Goal: Information Seeking & Learning: Learn about a topic

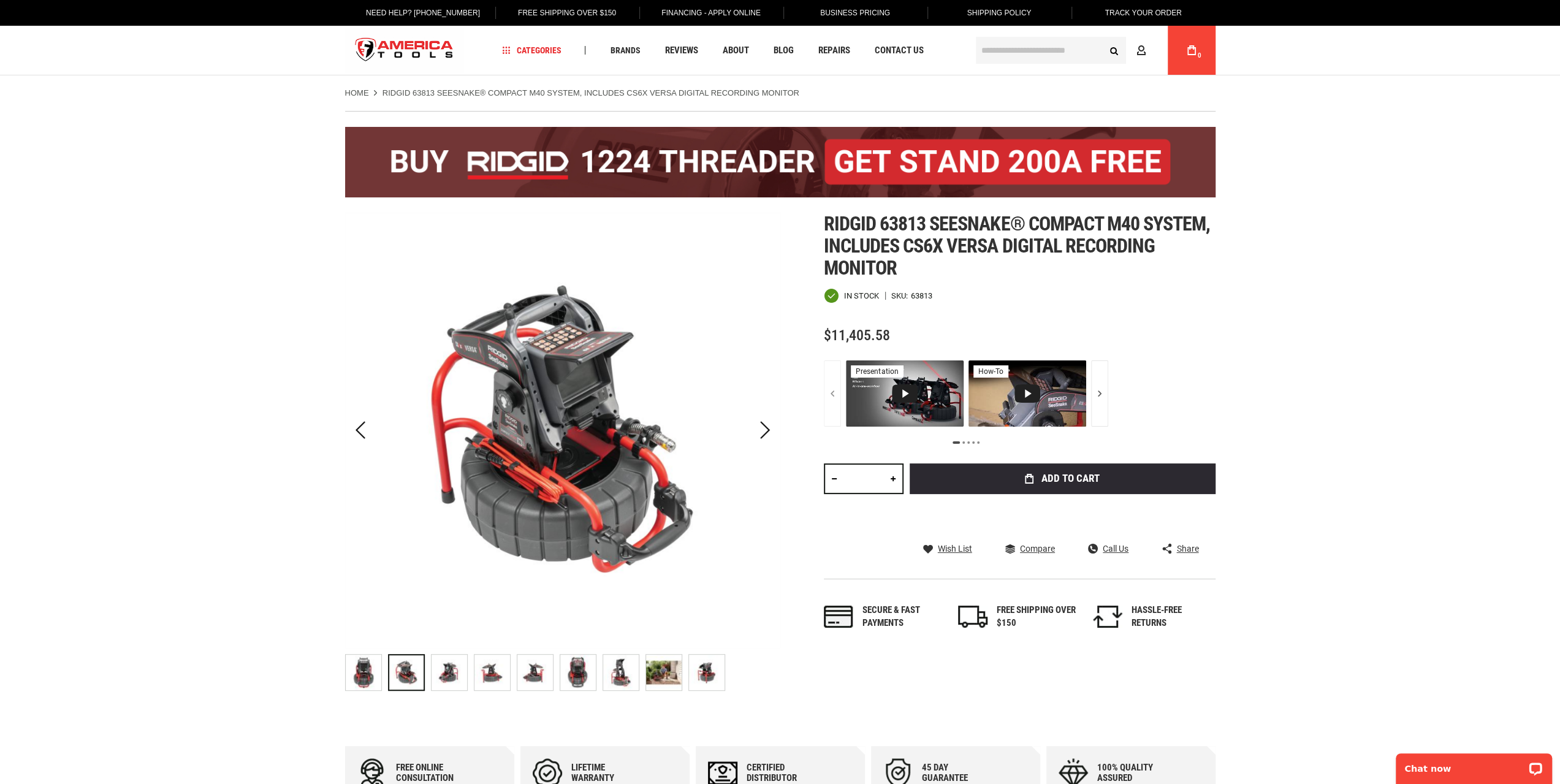
click at [467, 683] on div "RIDGID 63813 SEESNAKE® COMPACT M40 SYSTEM, INCLUDES CS6X VERSA DIGITAL RECORDIN…" at bounding box center [449, 672] width 37 height 37
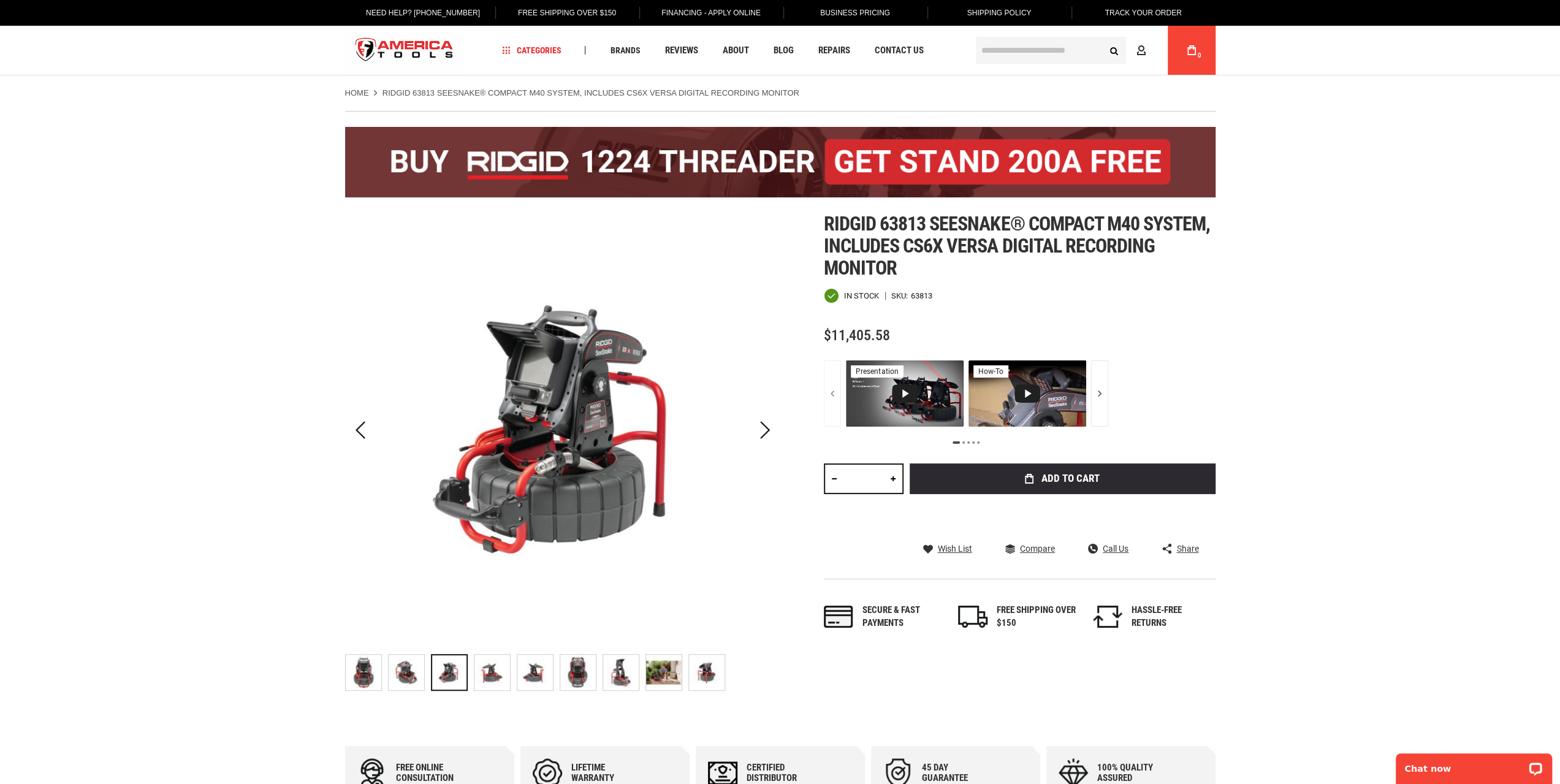
click at [486, 678] on img "RIDGID 63813 SEESNAKE® COMPACT M40 SYSTEM, INCLUDES CS6X VERSA DIGITAL RECORDIN…" at bounding box center [492, 672] width 36 height 35
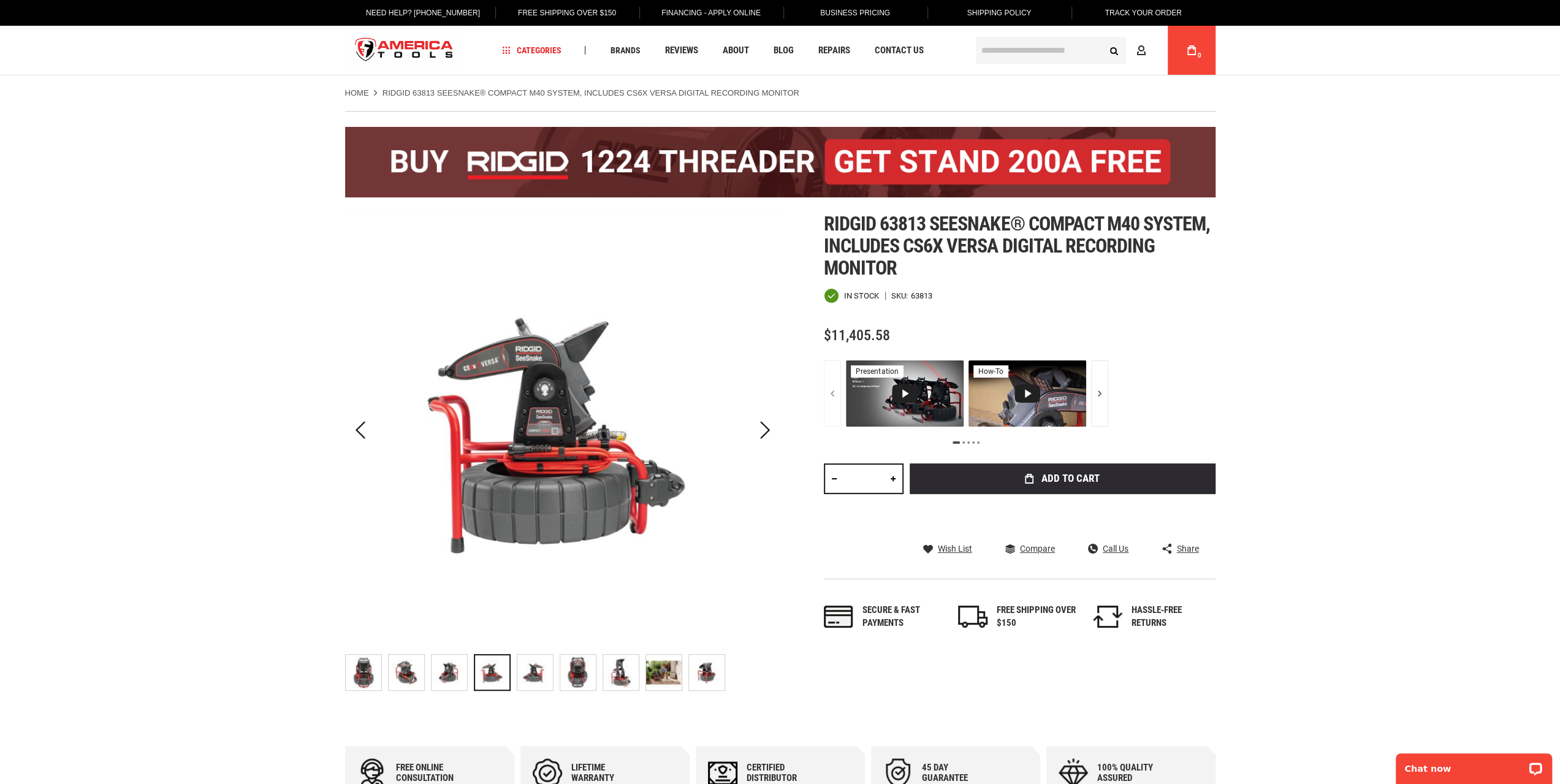
click at [528, 676] on img "RIDGID 63813 SEESNAKE® COMPACT M40 SYSTEM, INCLUDES CS6X VERSA DIGITAL RECORDIN…" at bounding box center [535, 672] width 36 height 35
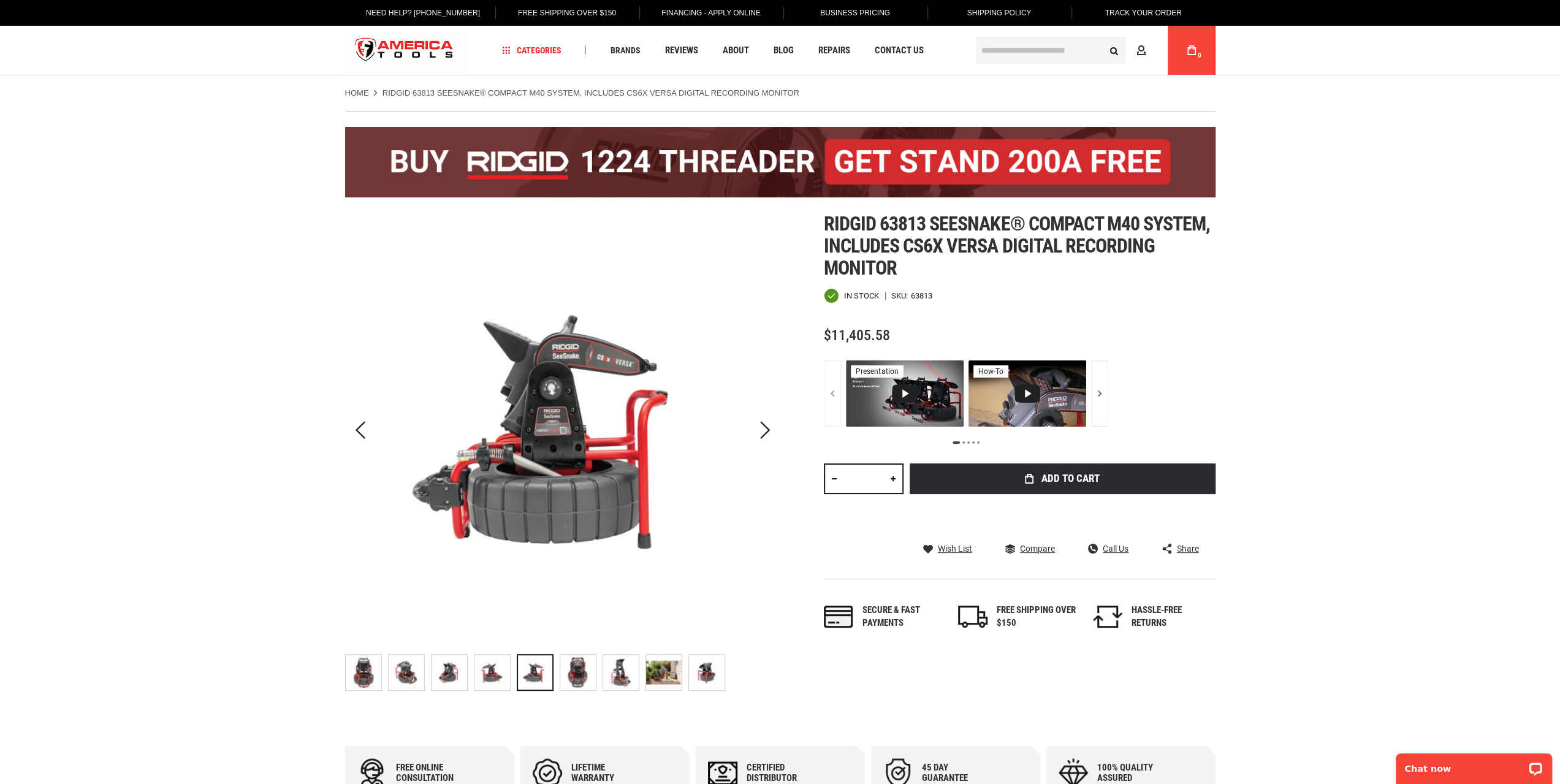
click at [582, 667] on img "RIDGID 63813 SEESNAKE® COMPACT M40 SYSTEM, INCLUDES CS6X VERSA DIGITAL RECORDIN…" at bounding box center [578, 672] width 36 height 35
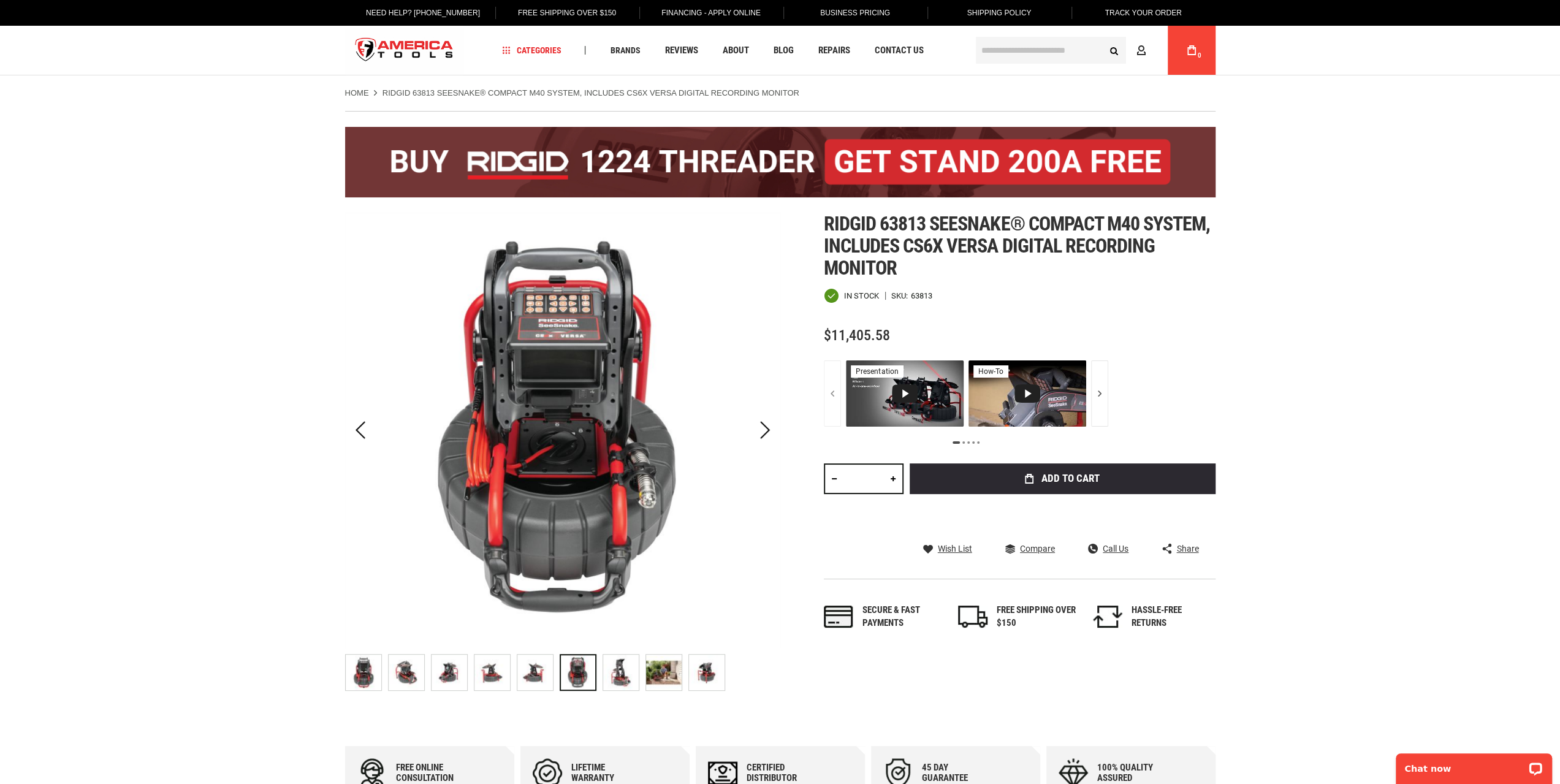
click at [607, 657] on img "RIDGID 63813 SEESNAKE® COMPACT M40 SYSTEM, INCLUDES CS6X VERSA DIGITAL RECORDIN…" at bounding box center [621, 672] width 36 height 35
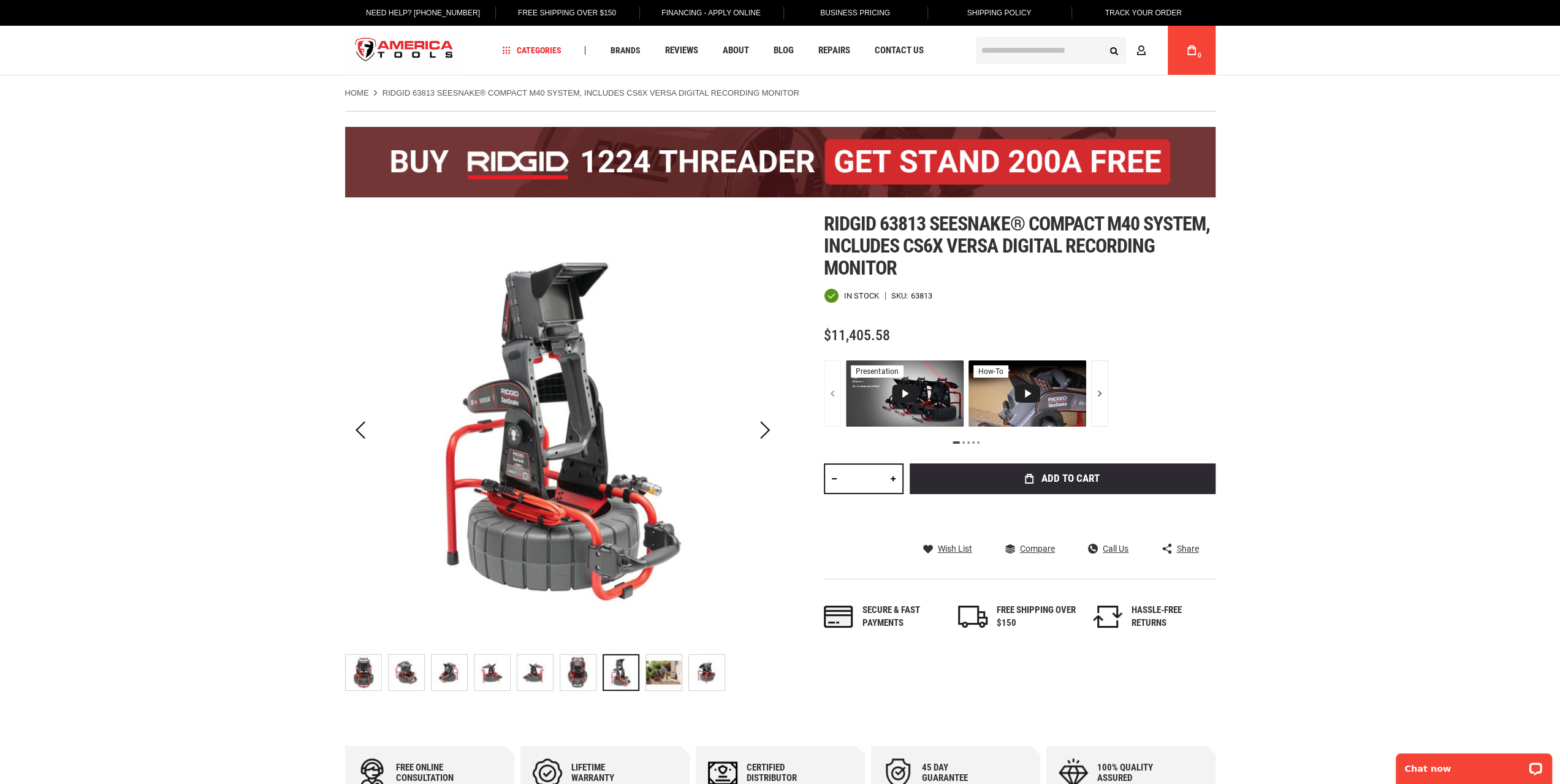
click at [577, 665] on img "RIDGID 63813 SEESNAKE® COMPACT M40 SYSTEM, INCLUDES CS6X VERSA DIGITAL RECORDIN…" at bounding box center [578, 672] width 36 height 35
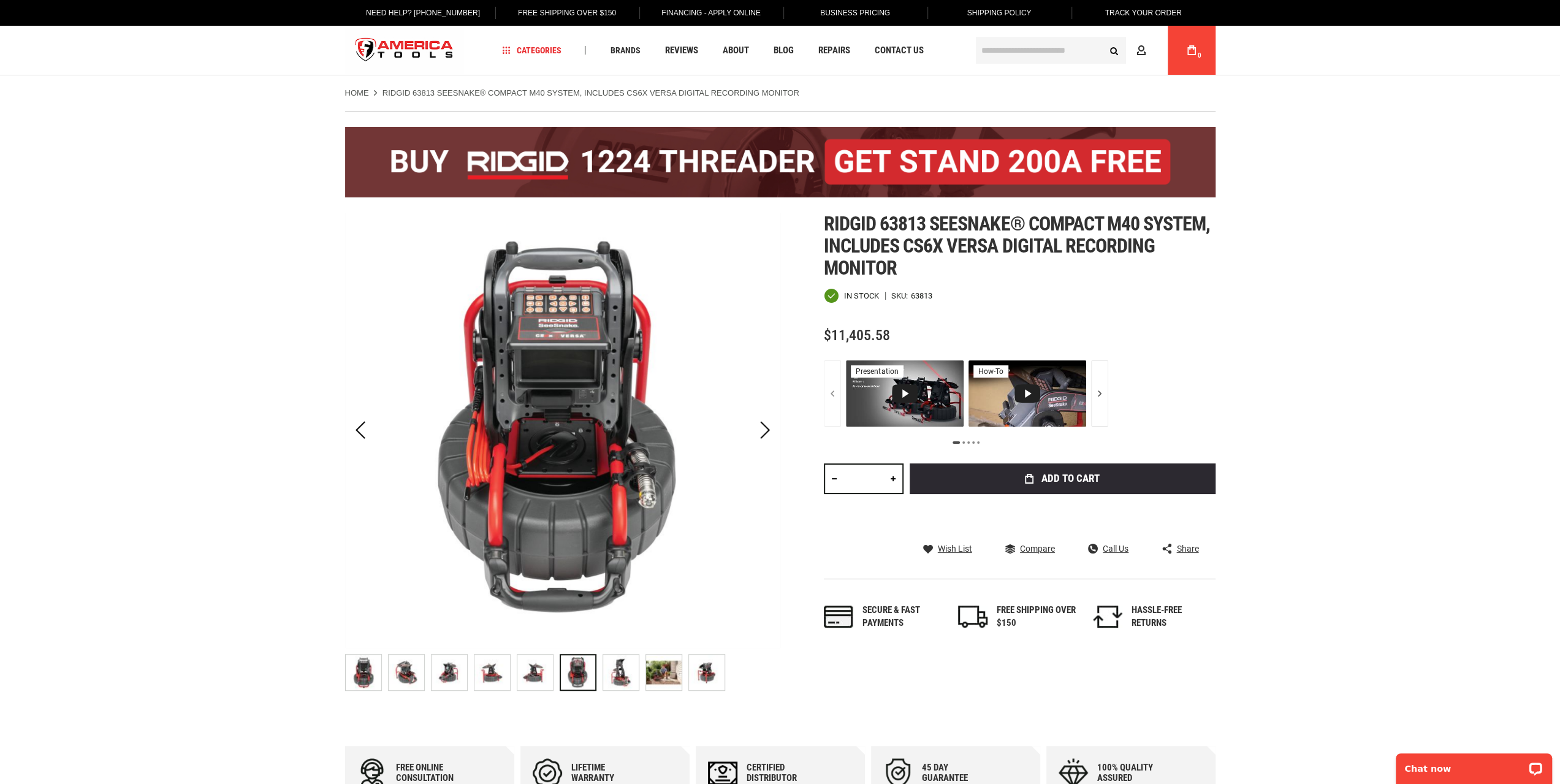
click at [619, 665] on img "RIDGID 63813 SEESNAKE® COMPACT M40 SYSTEM, INCLUDES CS6X VERSA DIGITAL RECORDIN…" at bounding box center [621, 672] width 36 height 35
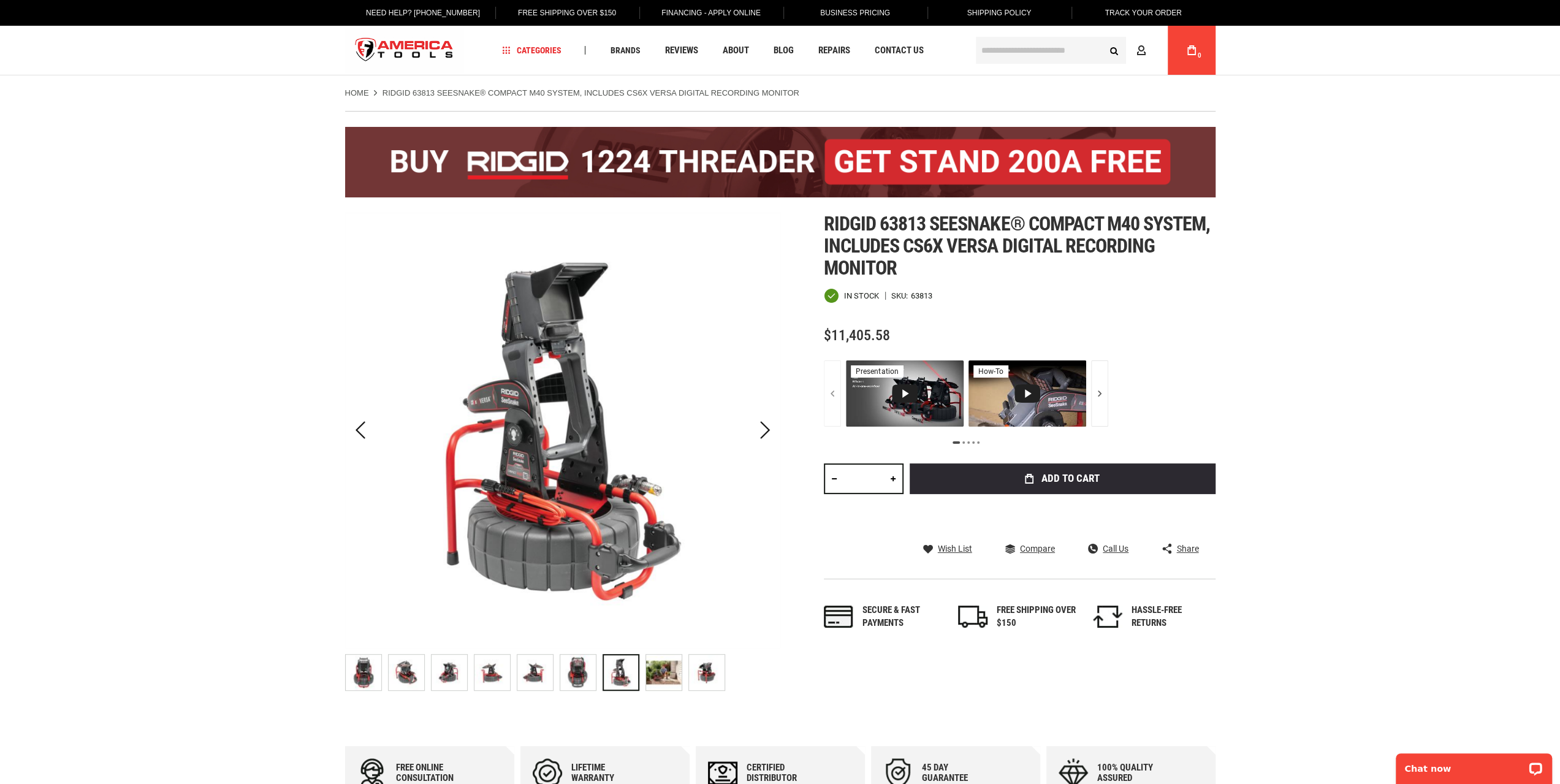
click at [656, 665] on img "RIDGID 63813 SEESNAKE® COMPACT M40 SYSTEM, INCLUDES CS6X VERSA DIGITAL RECORDIN…" at bounding box center [664, 672] width 36 height 35
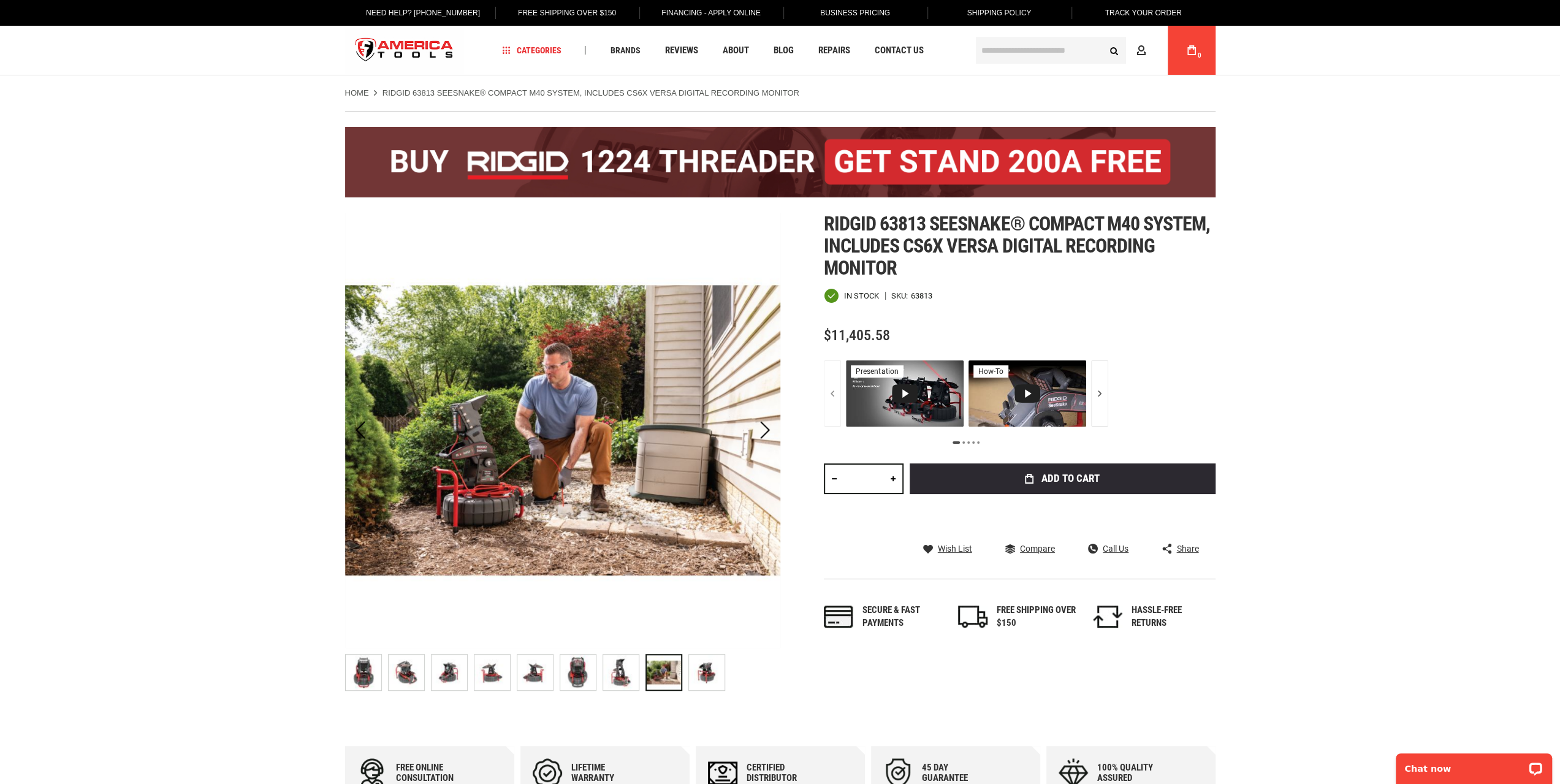
click at [709, 675] on img "RIDGID 63813 SEESNAKE® COMPACT M40 SYSTEM, INCLUDES CS6X VERSA DIGITAL RECORDIN…" at bounding box center [706, 672] width 36 height 35
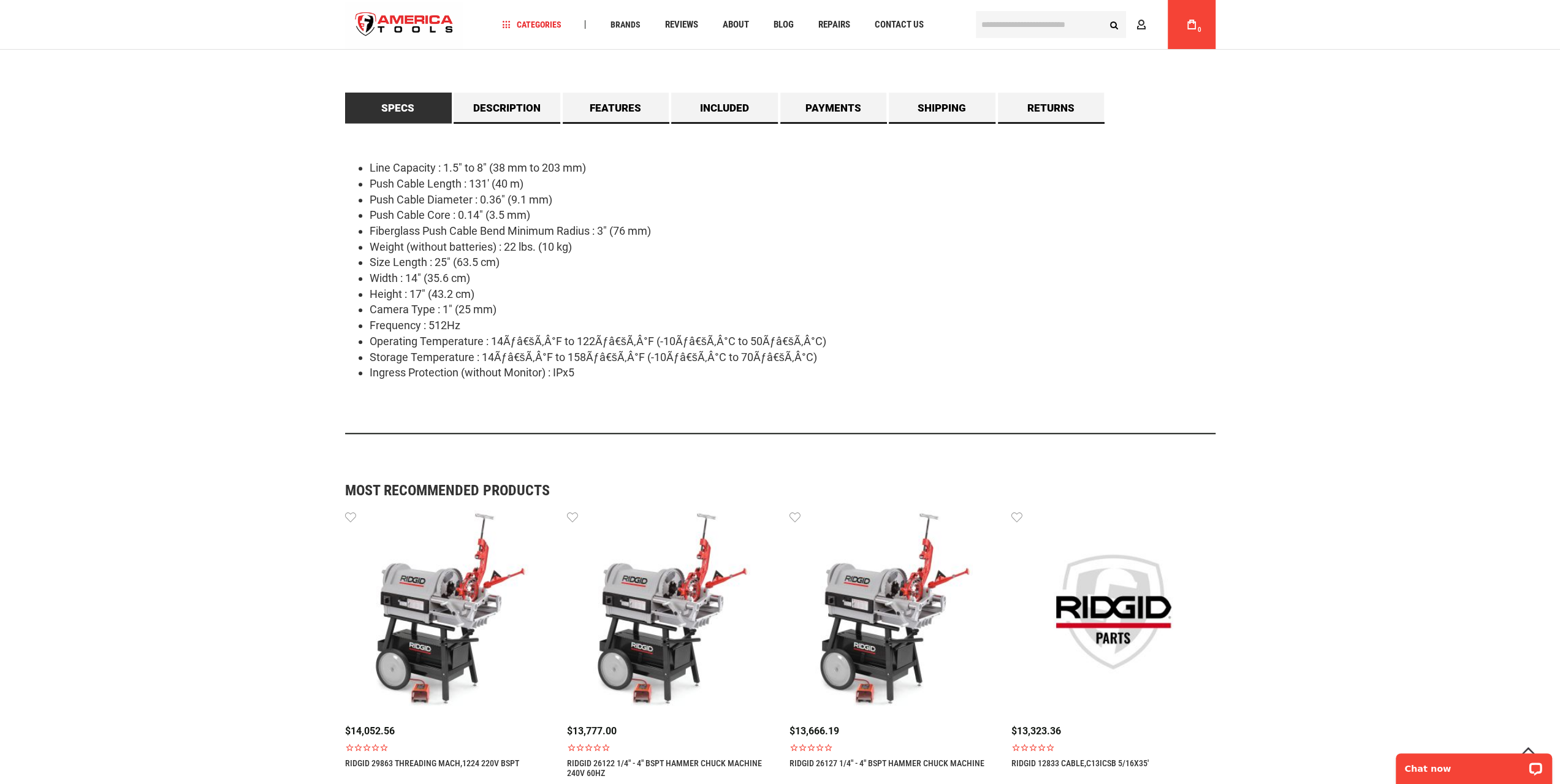
scroll to position [771, 0]
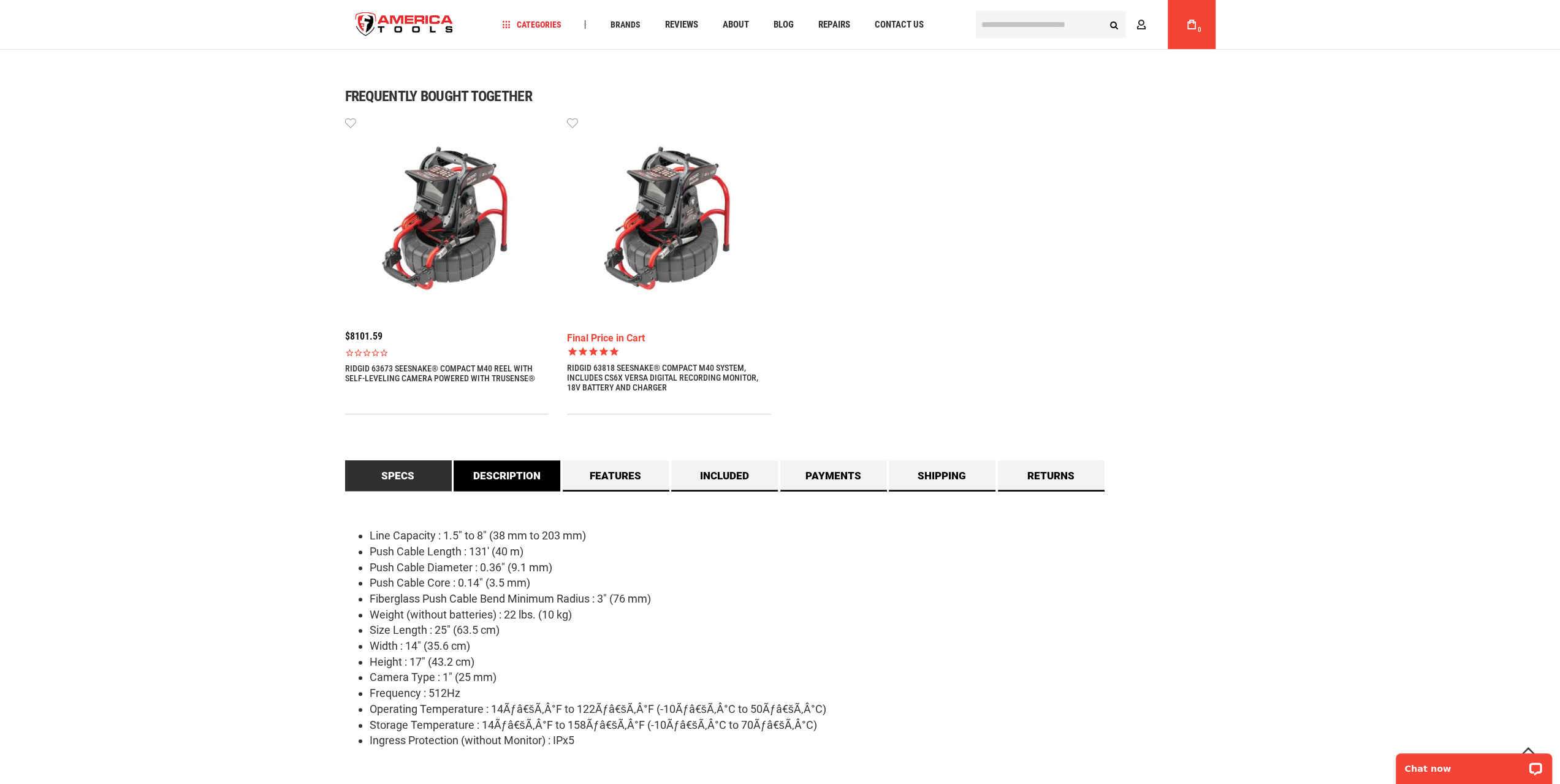
click at [525, 471] on link "Description" at bounding box center [507, 475] width 107 height 31
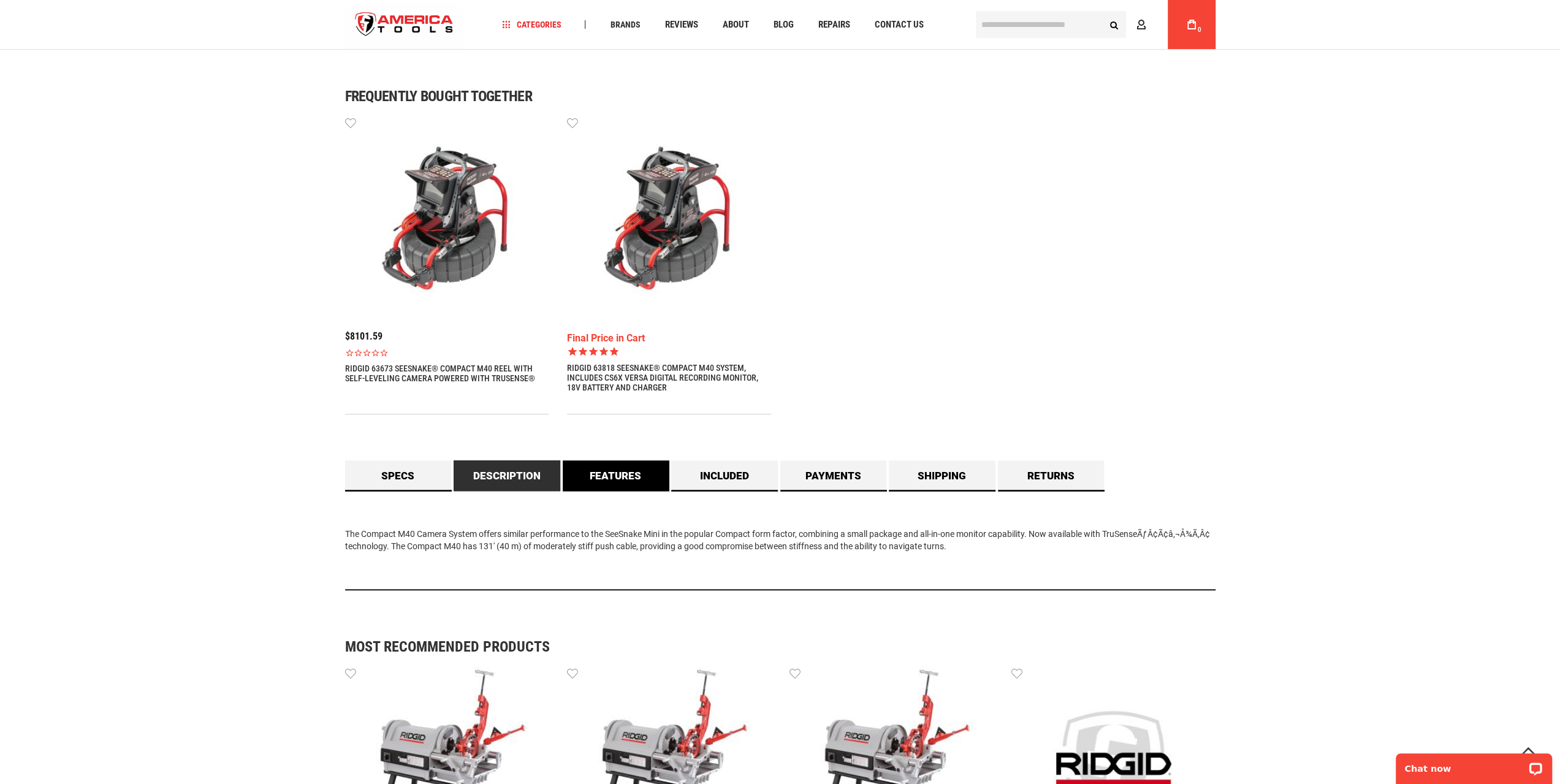
click at [620, 484] on link "Features" at bounding box center [616, 475] width 107 height 31
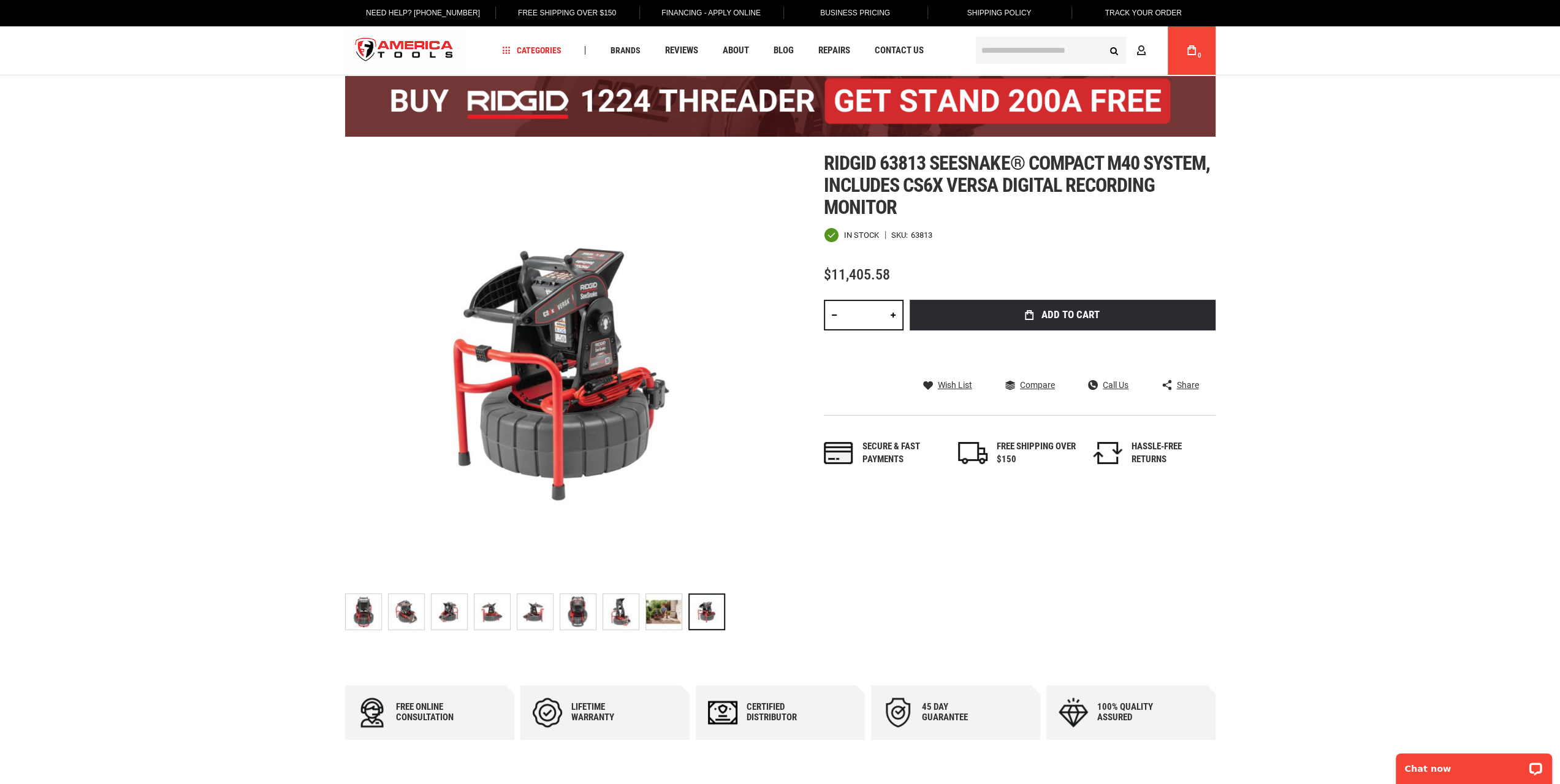
scroll to position [0, 0]
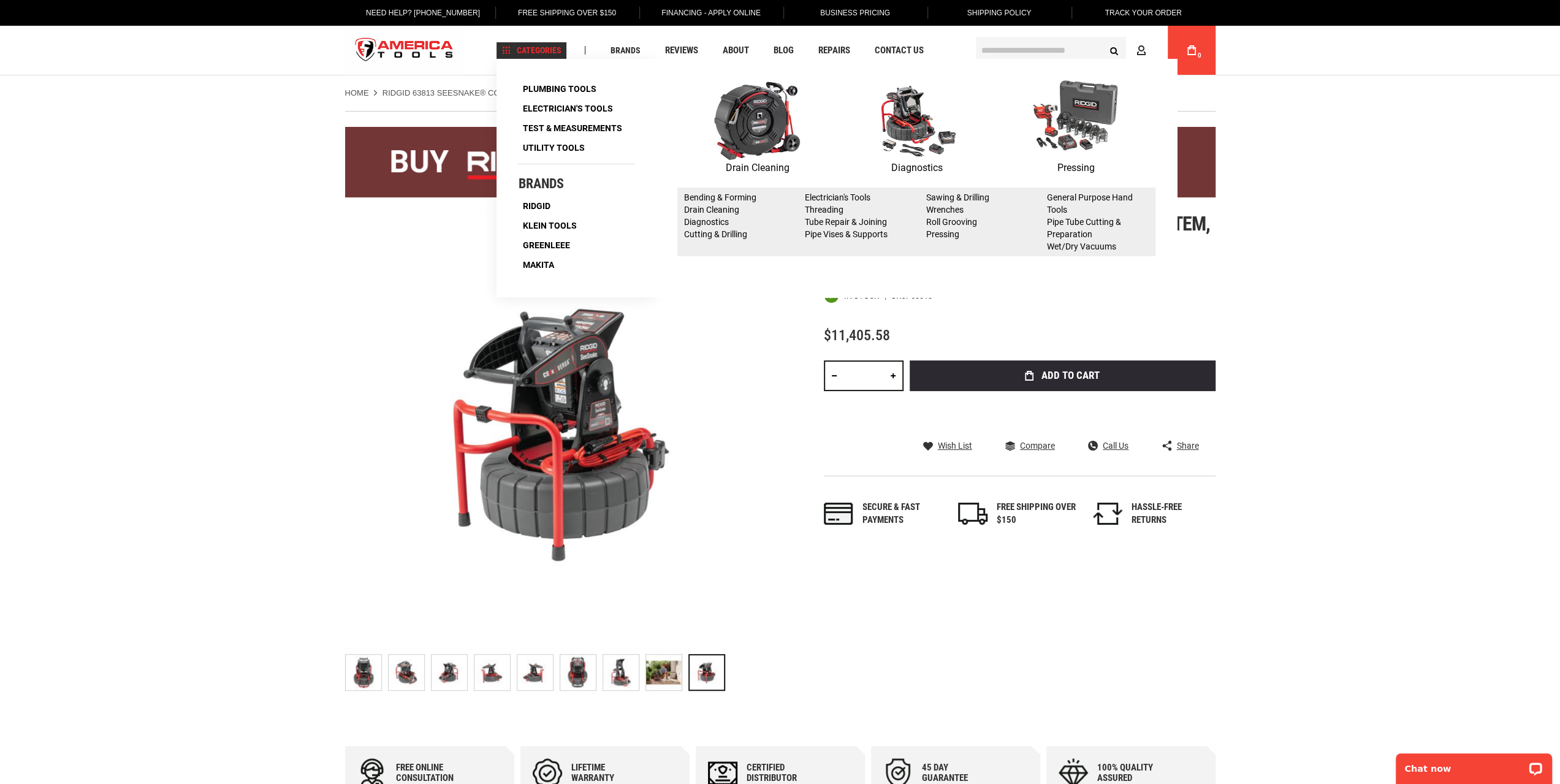
click at [926, 128] on img at bounding box center [915, 120] width 86 height 79
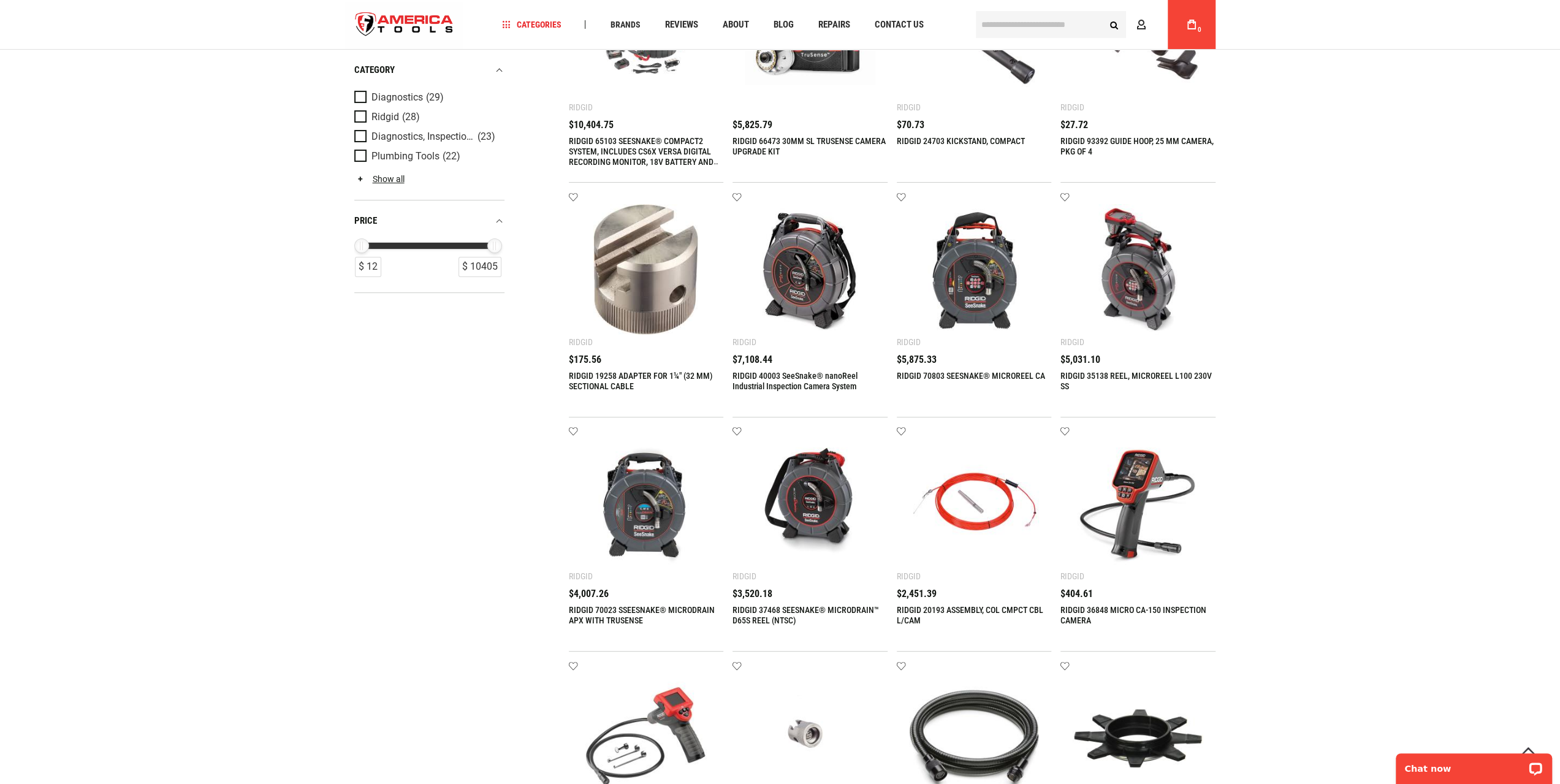
scroll to position [184, 0]
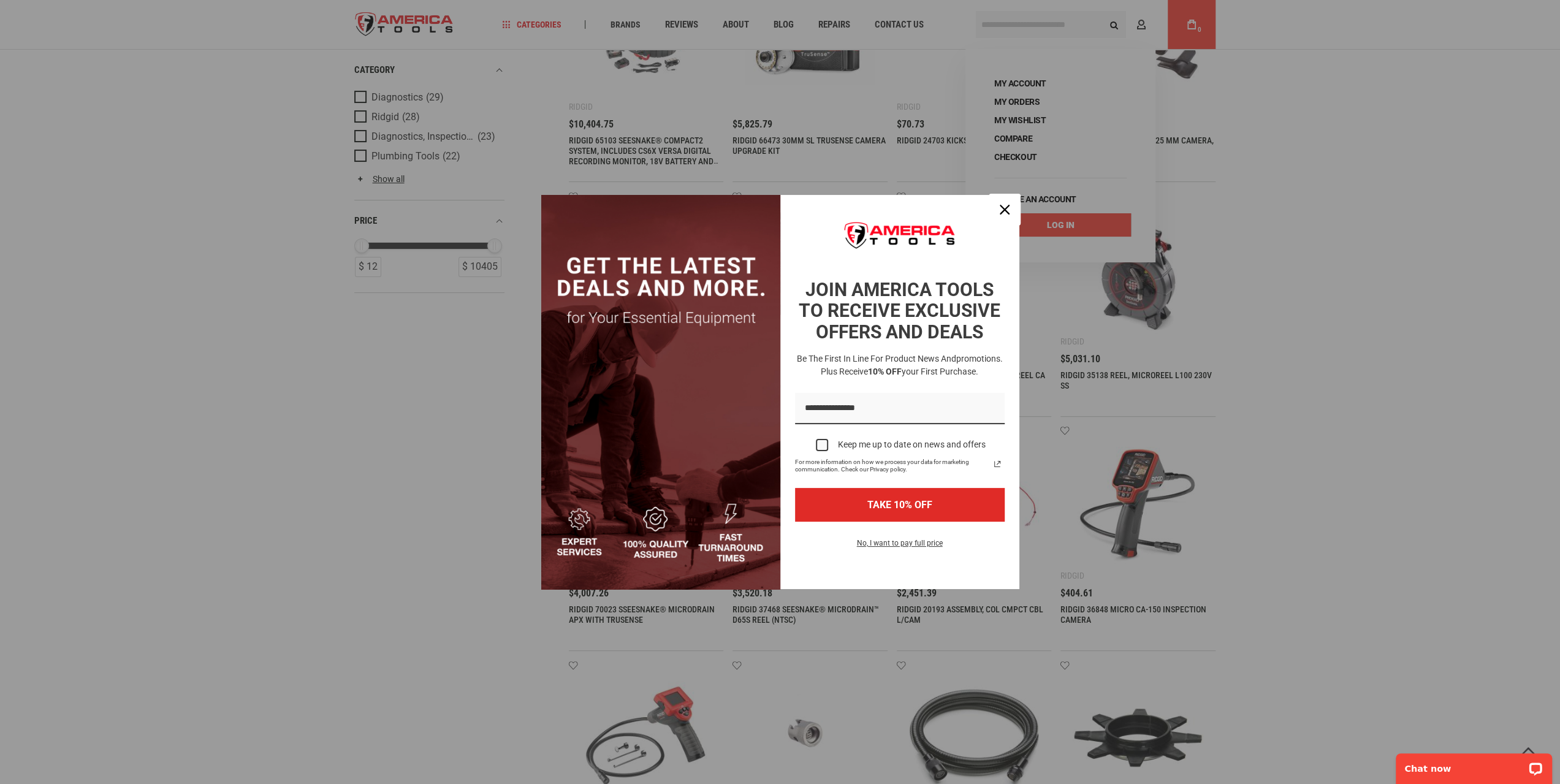
click at [1001, 211] on icon "close icon" at bounding box center [1004, 209] width 10 height 10
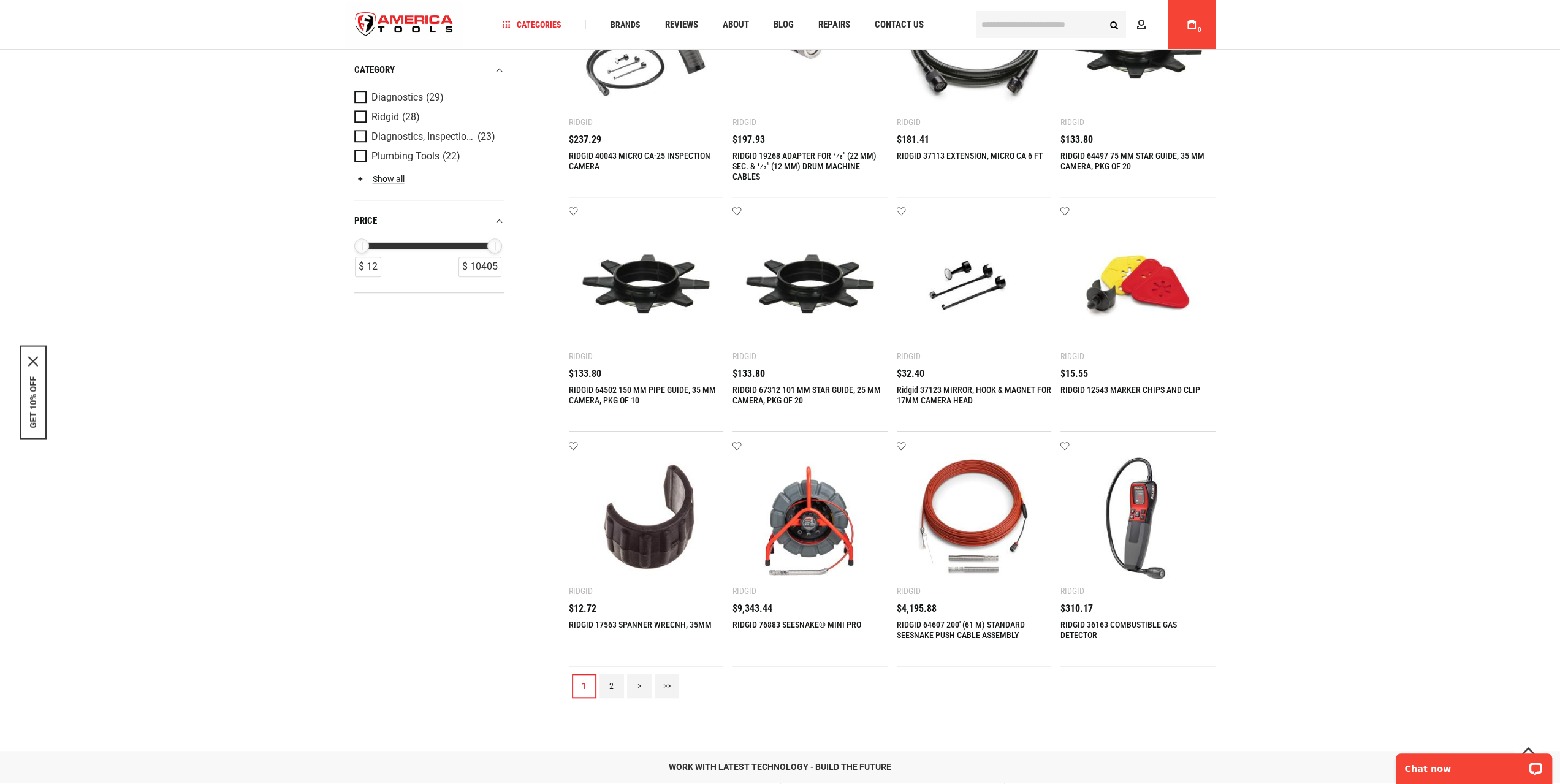
scroll to position [919, 0]
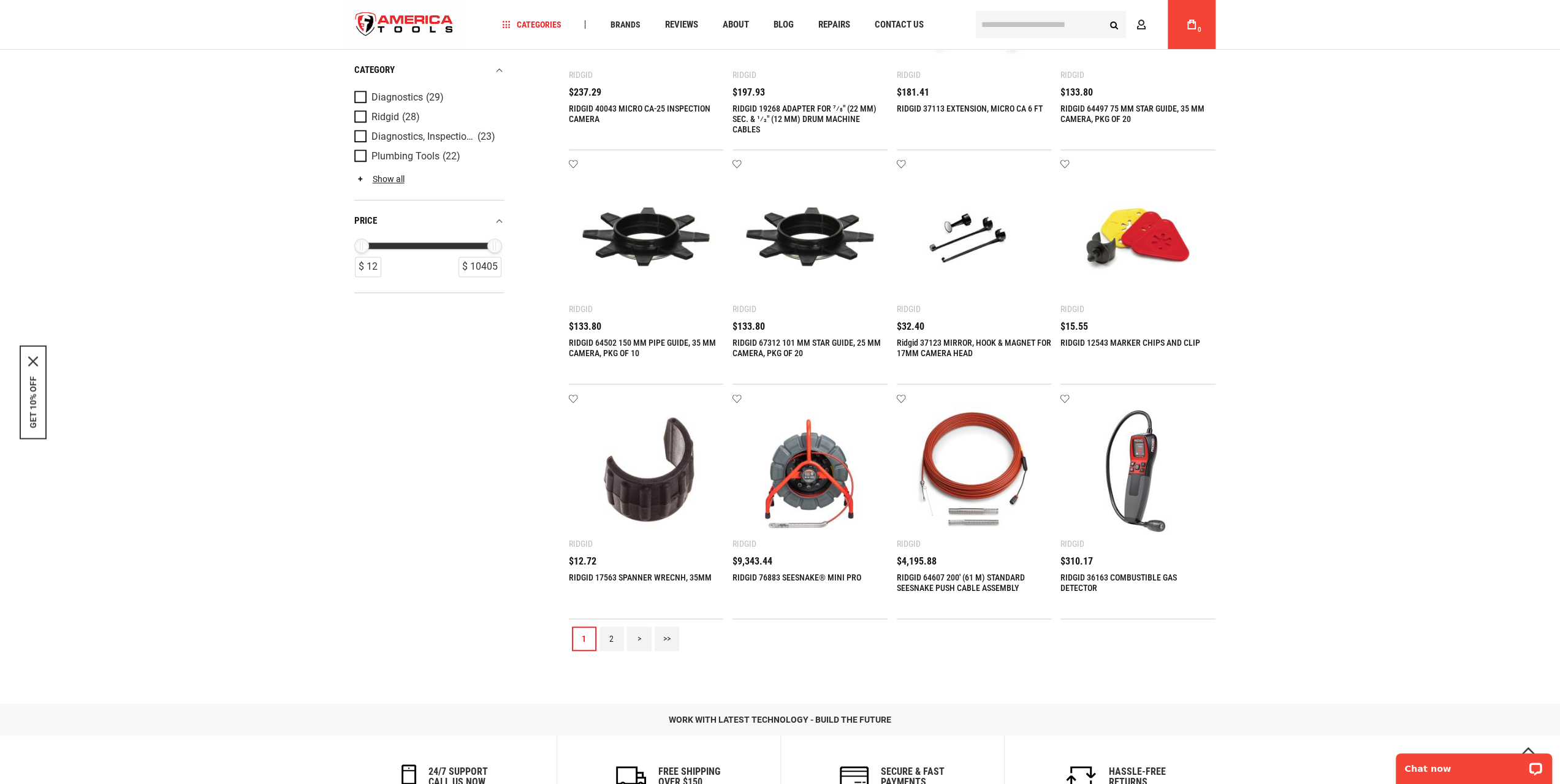
click at [613, 640] on link "2" at bounding box center [612, 638] width 25 height 25
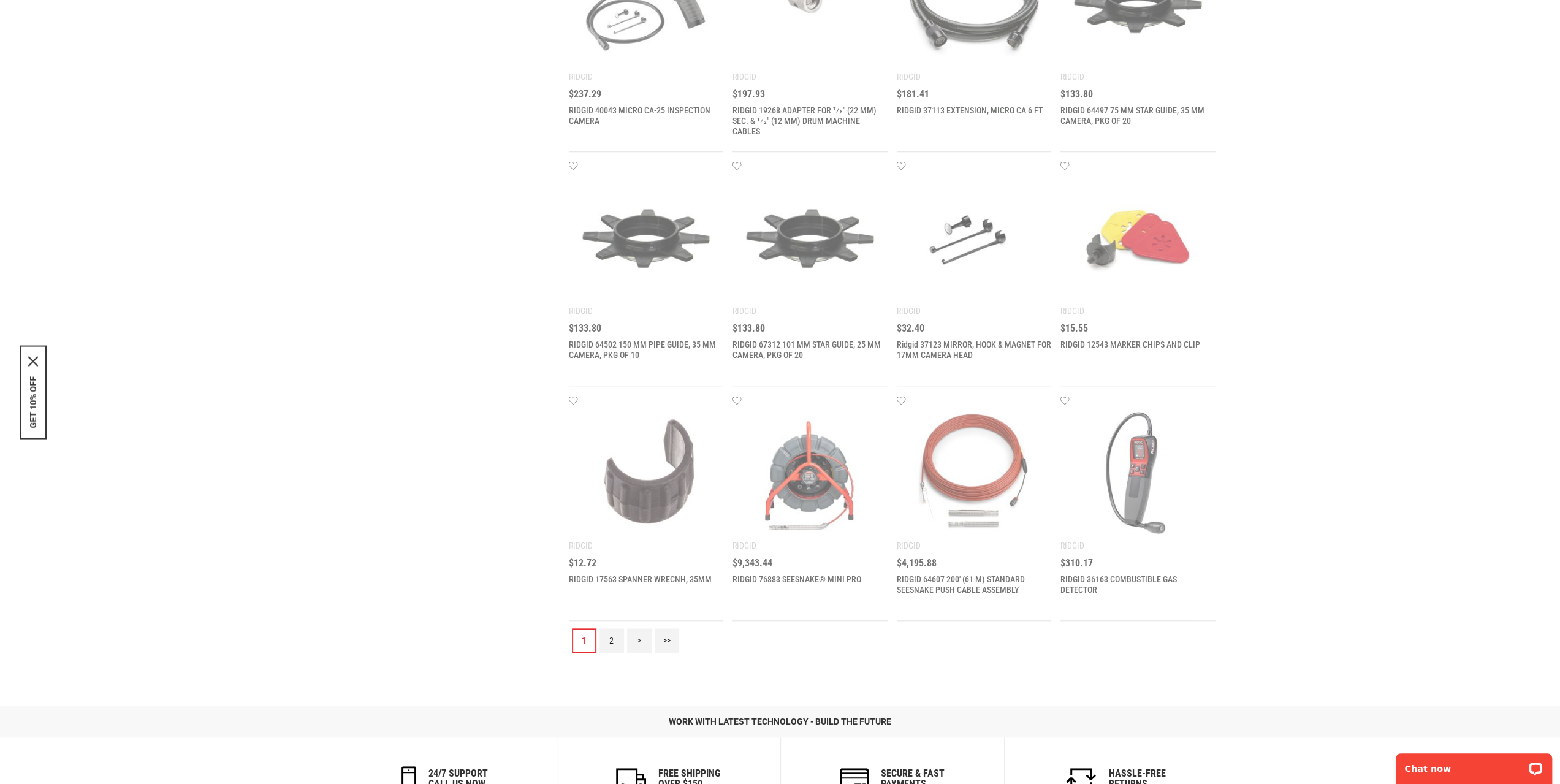
scroll to position [0, 0]
